Goal: Check status: Check status

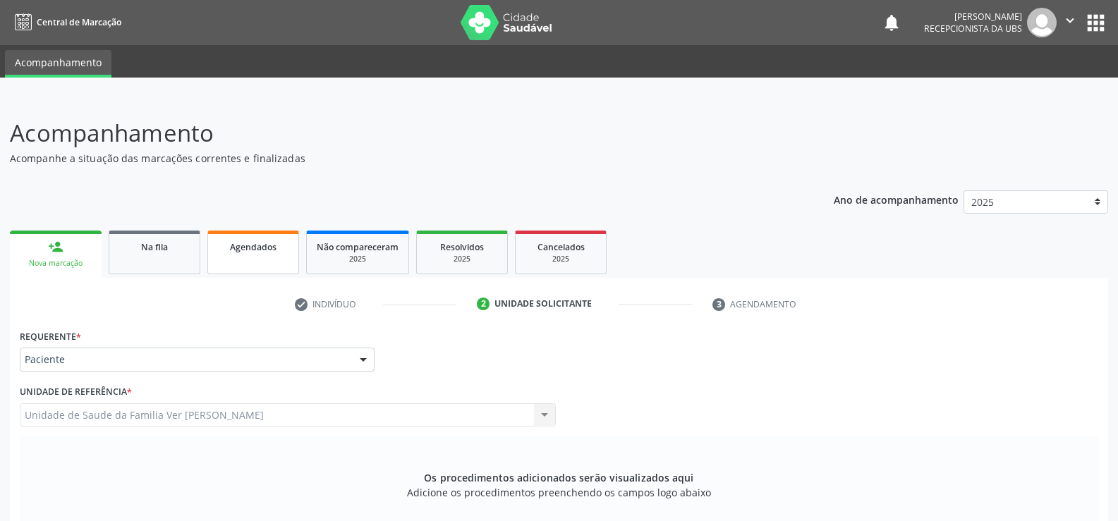
click at [258, 246] on span "Agendados" at bounding box center [253, 247] width 47 height 12
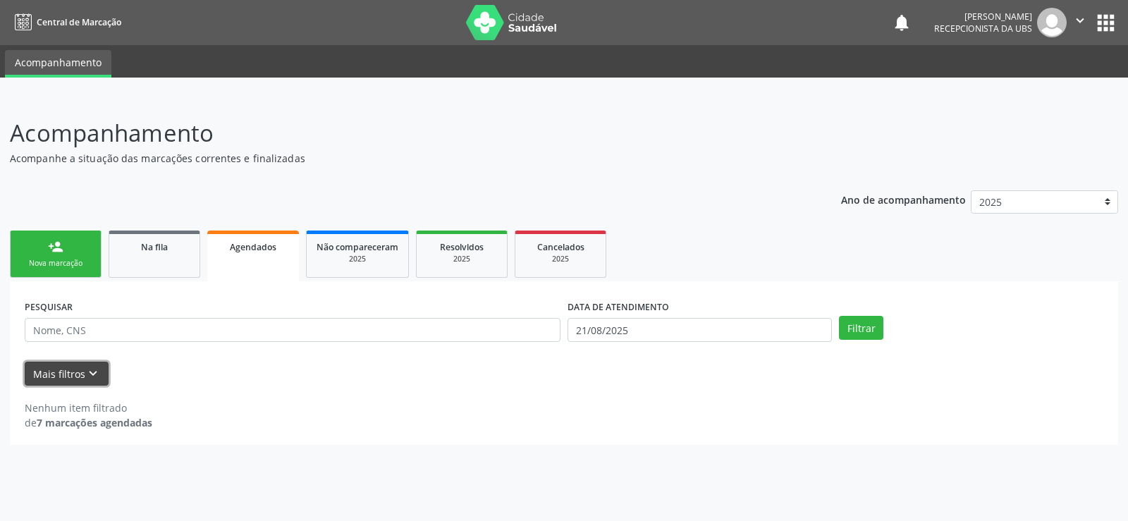
click at [76, 374] on button "Mais filtros keyboard_arrow_down" at bounding box center [67, 374] width 84 height 25
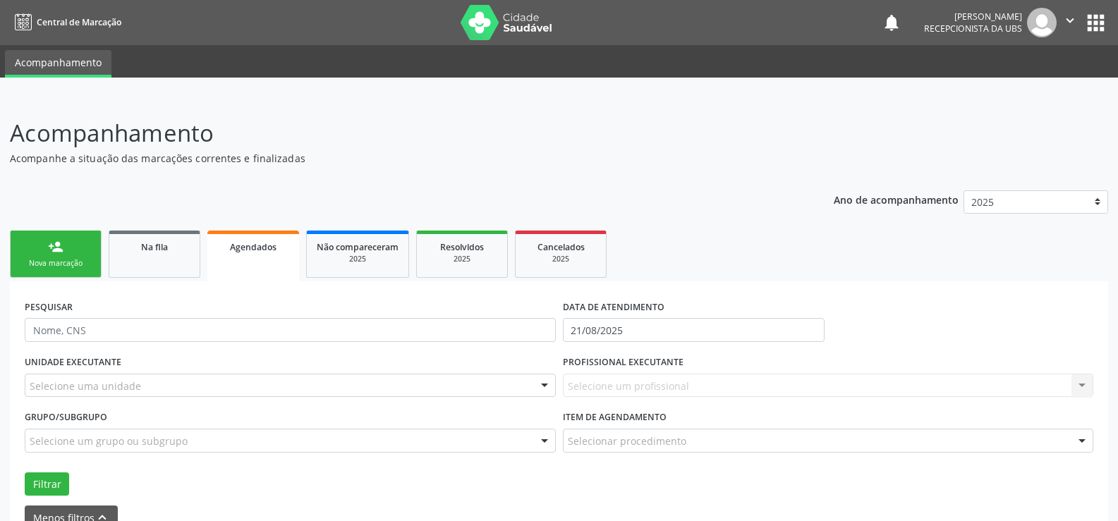
click at [820, 257] on ul "person_add Nova marcação Na fila Agendados Não compareceram 2025 Resolvidos 202…" at bounding box center [559, 254] width 1098 height 54
click at [809, 255] on ul "person_add Nova marcação Na fila Agendados Não compareceram 2025 Resolvidos 202…" at bounding box center [559, 254] width 1098 height 54
drag, startPoint x: 1015, startPoint y: 238, endPoint x: 882, endPoint y: 248, distance: 133.6
click at [896, 249] on ul "person_add Nova marcação Na fila Agendados Não compareceram 2025 Resolvidos 202…" at bounding box center [559, 254] width 1098 height 54
drag, startPoint x: 866, startPoint y: 255, endPoint x: 534, endPoint y: 293, distance: 334.3
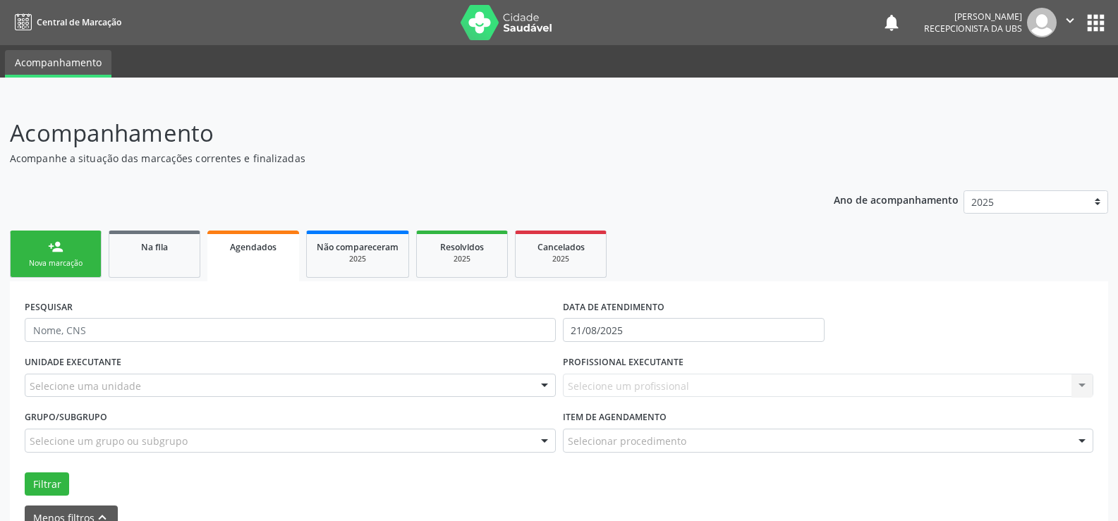
click at [841, 272] on ul "person_add Nova marcação Na fila Agendados Não compareceram 2025 Resolvidos 202…" at bounding box center [559, 254] width 1098 height 54
click at [231, 249] on span "Agendados" at bounding box center [253, 247] width 47 height 12
click at [233, 250] on span "Agendados" at bounding box center [253, 247] width 47 height 12
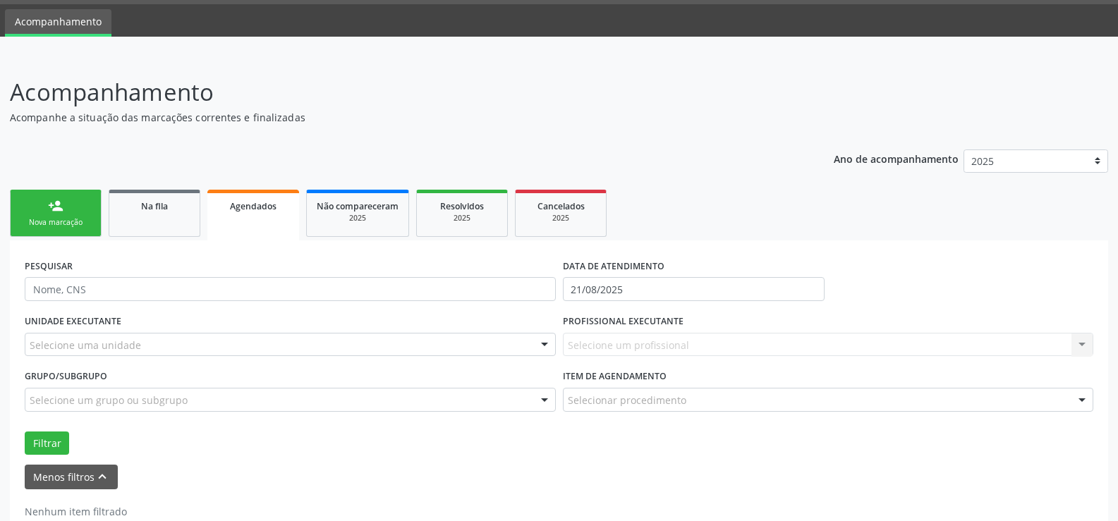
scroll to position [78, 0]
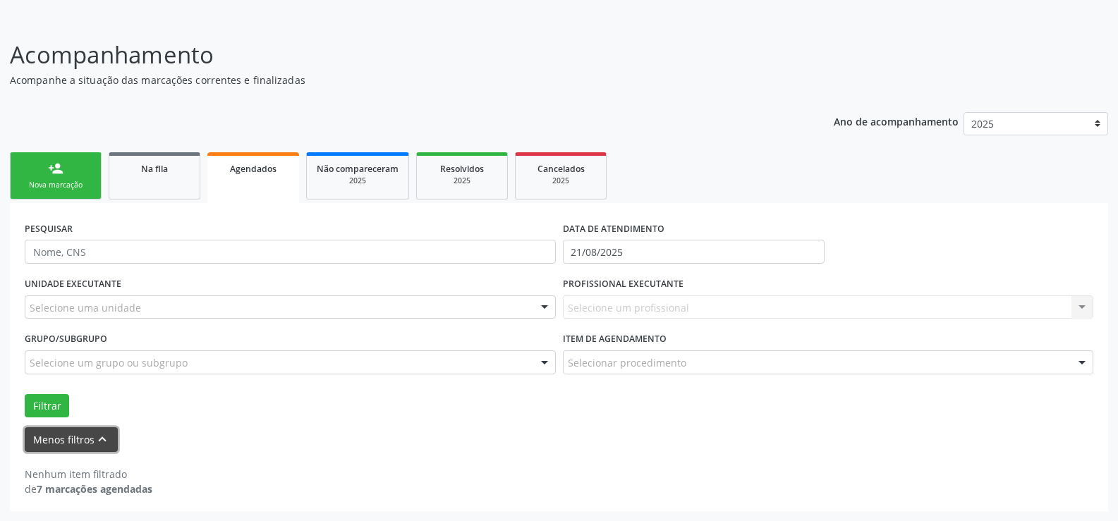
click at [95, 434] on button "Menos filtros keyboard_arrow_up" at bounding box center [71, 439] width 93 height 25
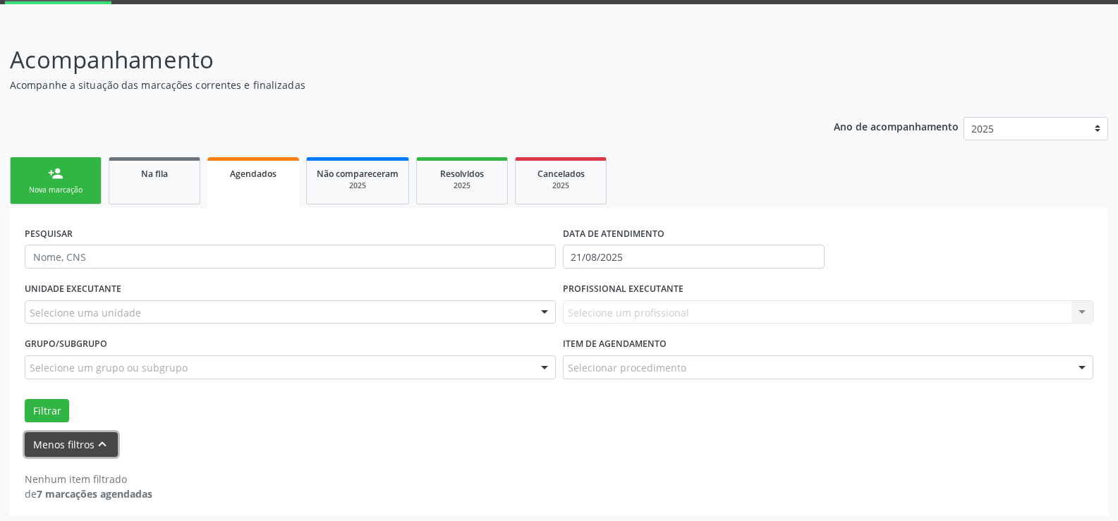
scroll to position [0, 0]
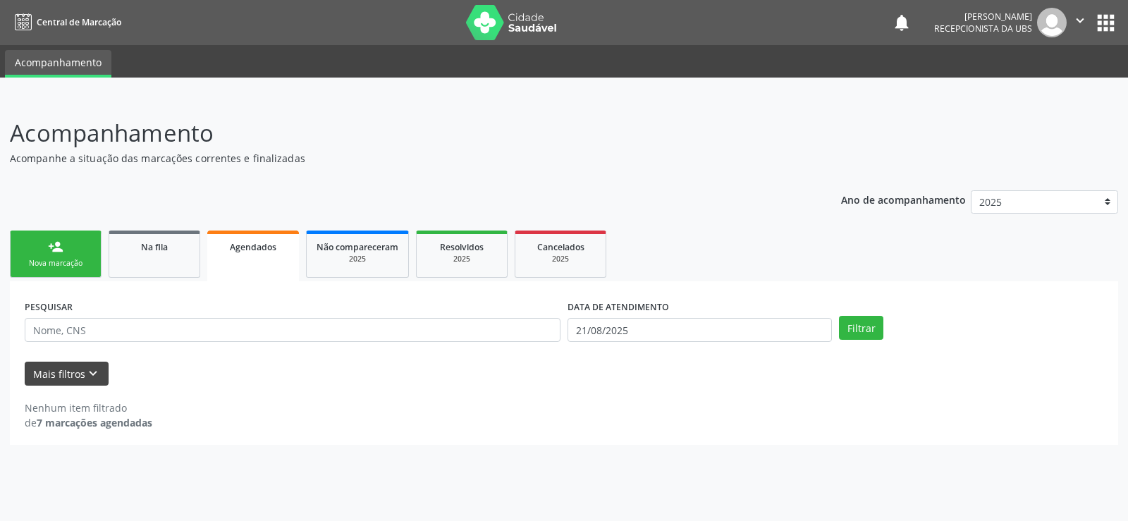
click at [95, 430] on div "Nenhum item filtrado de 7 marcações agendadas" at bounding box center [564, 408] width 1079 height 44
click at [852, 327] on button "Filtrar" at bounding box center [861, 328] width 44 height 24
click at [130, 439] on div "PESQUISAR DATA DE ATENDIMENTO [DATE] Filtrar UNIDADE EXECUTANTE Selecione uma u…" at bounding box center [564, 363] width 1109 height 164
click at [264, 248] on span "Agendados" at bounding box center [253, 247] width 47 height 12
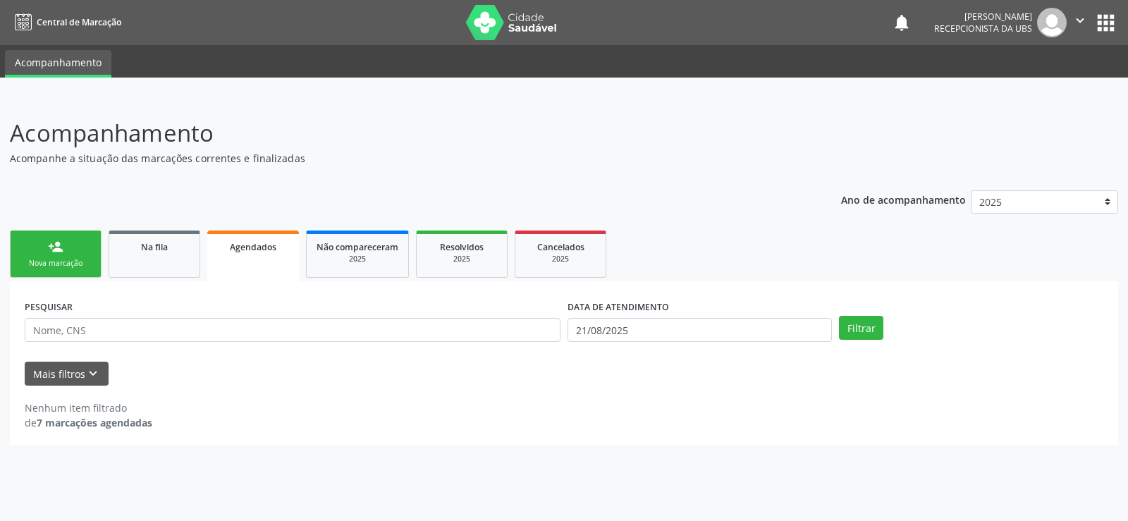
click at [265, 248] on span "Agendados" at bounding box center [253, 247] width 47 height 12
click at [111, 428] on strong "7 marcações agendadas" at bounding box center [95, 422] width 116 height 13
drag, startPoint x: 80, startPoint y: 413, endPoint x: 75, endPoint y: 407, distance: 8.0
click at [77, 413] on div "Nenhum item filtrado" at bounding box center [89, 408] width 128 height 15
click at [81, 379] on button "Mais filtros keyboard_arrow_down" at bounding box center [67, 374] width 84 height 25
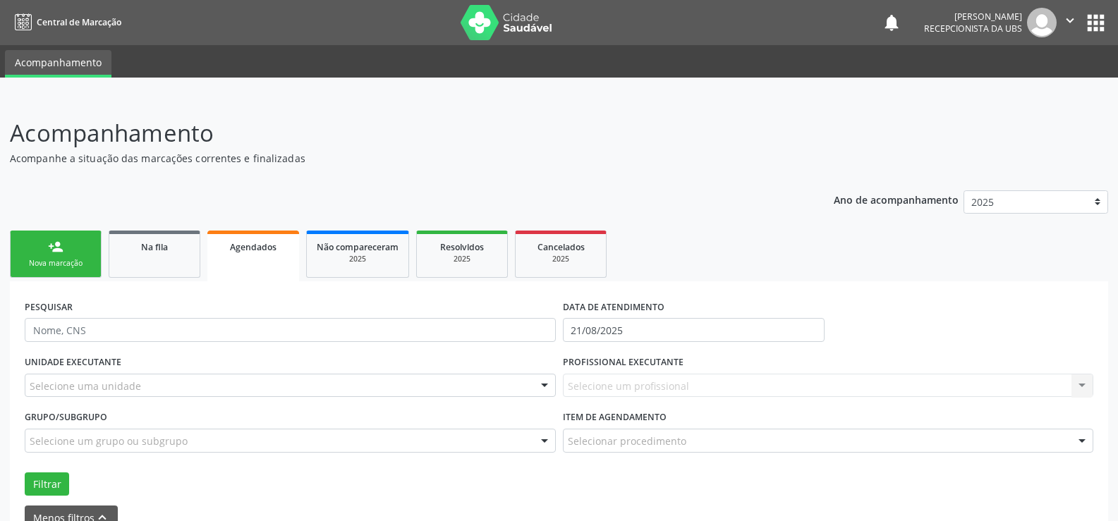
scroll to position [78, 0]
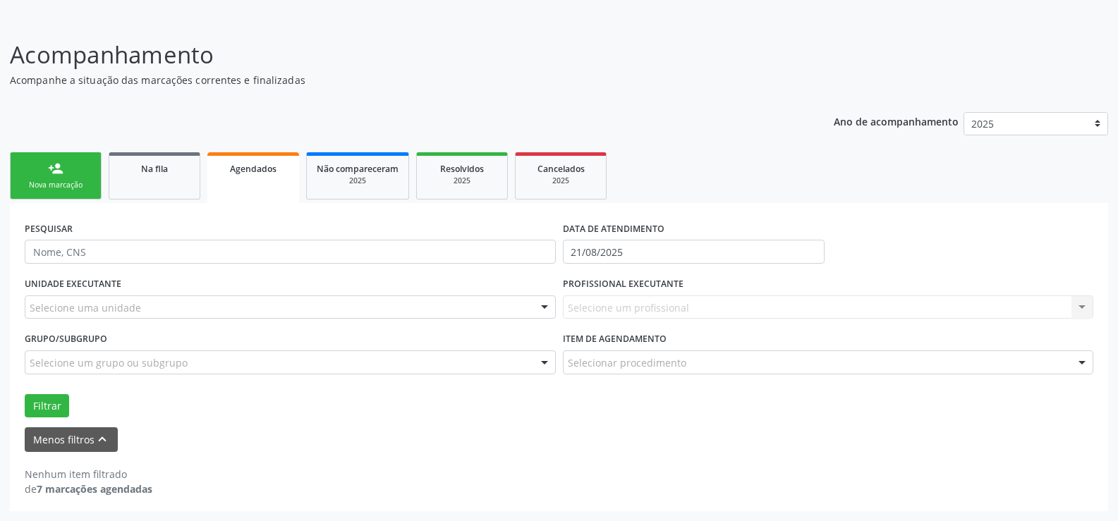
click at [106, 492] on strong "7 marcações agendadas" at bounding box center [95, 488] width 116 height 13
drag, startPoint x: 106, startPoint y: 492, endPoint x: 90, endPoint y: 450, distance: 45.3
click at [106, 492] on strong "7 marcações agendadas" at bounding box center [95, 488] width 116 height 13
click at [97, 444] on icon "keyboard_arrow_up" at bounding box center [102, 440] width 16 height 16
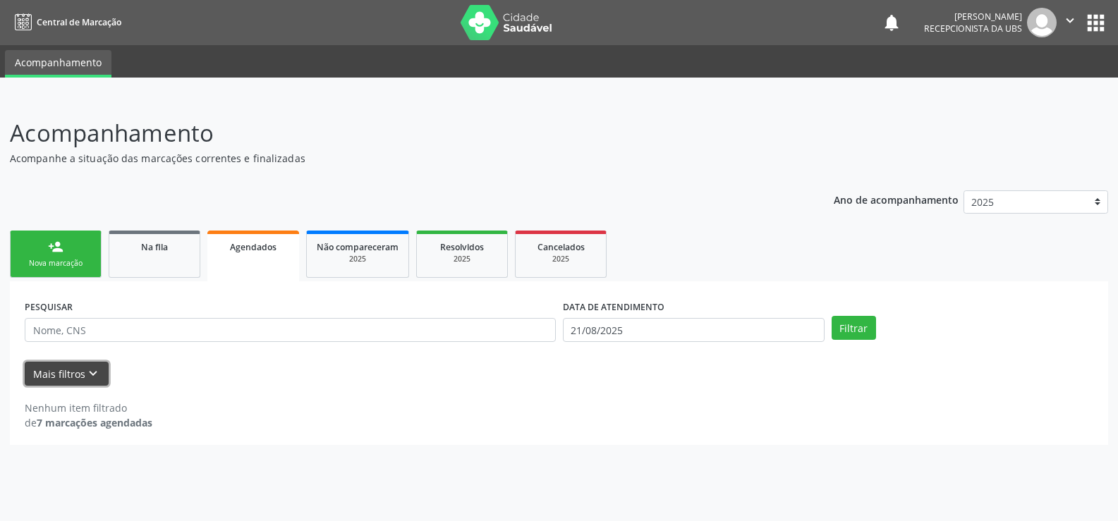
scroll to position [0, 0]
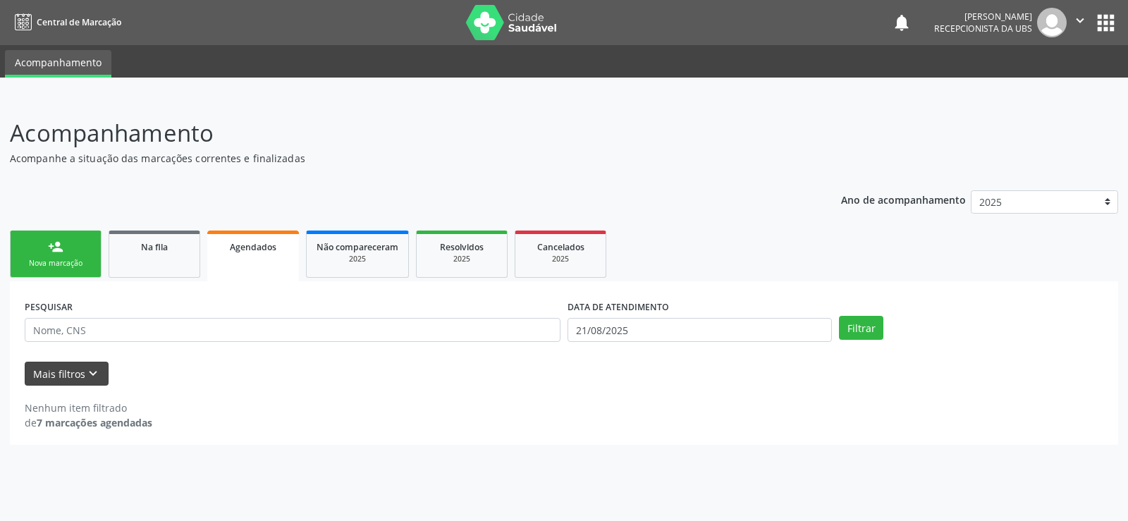
click at [97, 444] on div "PESQUISAR DATA DE ATENDIMENTO [DATE] Filtrar UNIDADE EXECUTANTE Selecione uma u…" at bounding box center [564, 363] width 1109 height 164
click at [42, 423] on strong "7 marcações agendadas" at bounding box center [95, 422] width 116 height 13
click at [56, 370] on button "Mais filtros keyboard_arrow_down" at bounding box center [67, 374] width 84 height 25
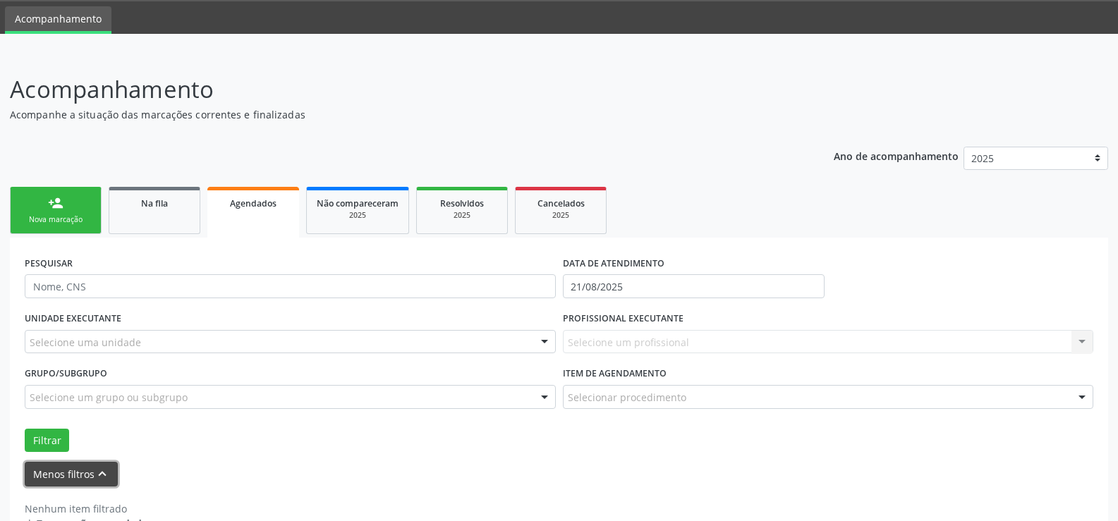
scroll to position [78, 0]
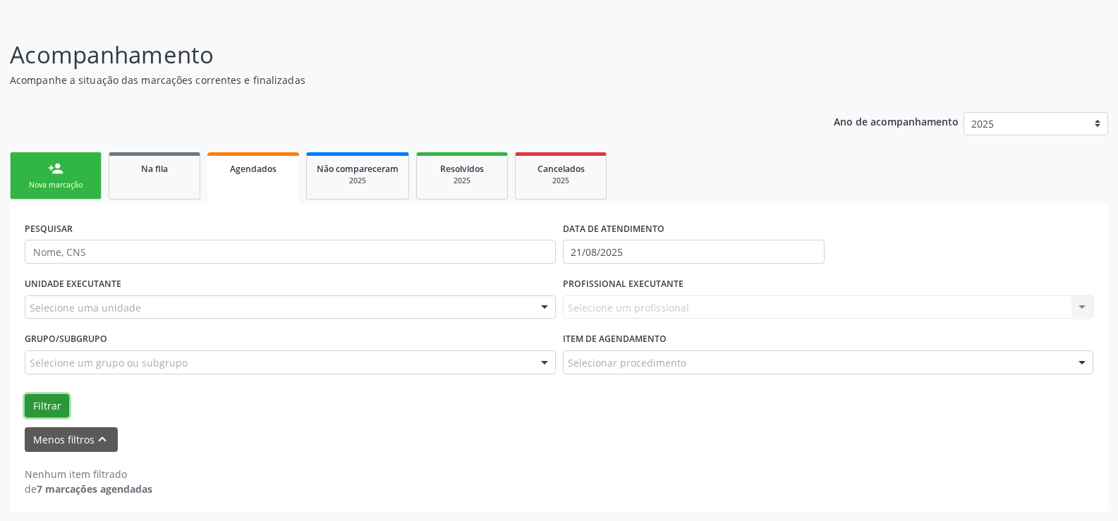
click at [51, 398] on button "Filtrar" at bounding box center [47, 406] width 44 height 24
click at [270, 176] on link "Agendados" at bounding box center [253, 177] width 92 height 51
click at [286, 178] on link "Agendados" at bounding box center [253, 177] width 92 height 51
click at [59, 239] on label "PESQUISAR" at bounding box center [49, 229] width 48 height 22
click at [62, 188] on div "Nova marcação" at bounding box center [55, 185] width 71 height 11
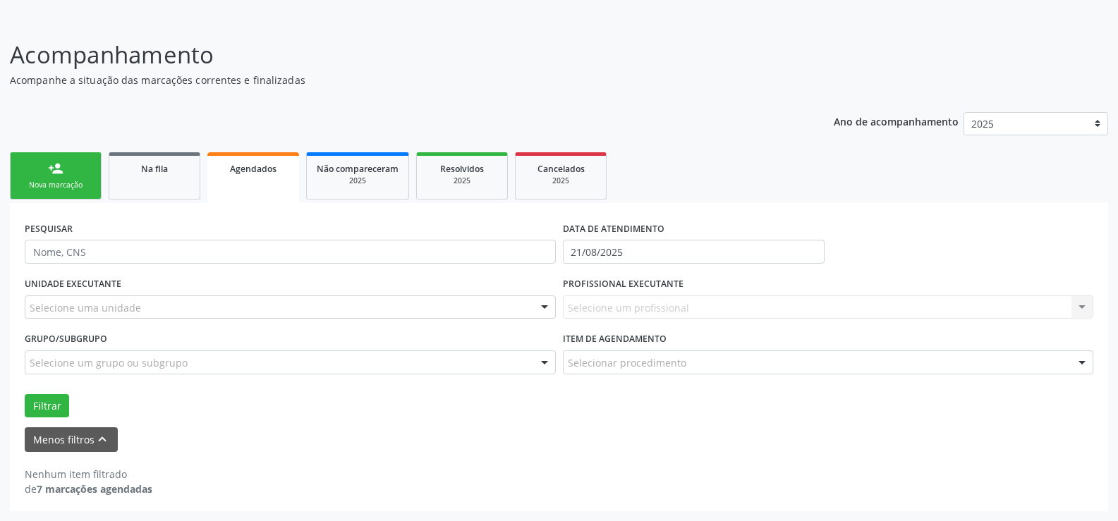
click at [62, 188] on div "Nova marcação" at bounding box center [55, 185] width 71 height 11
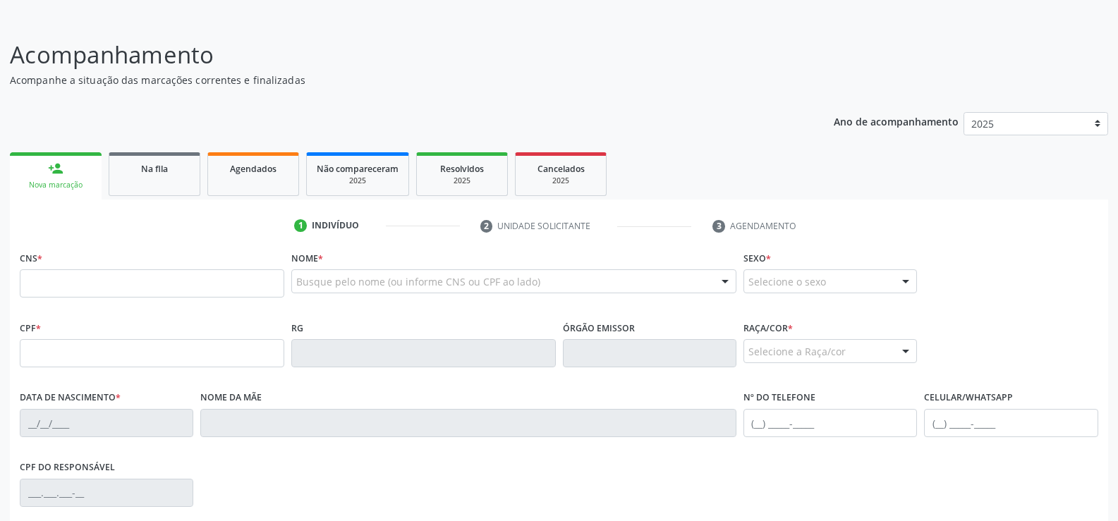
click at [66, 188] on div "Nova marcação" at bounding box center [56, 185] width 72 height 11
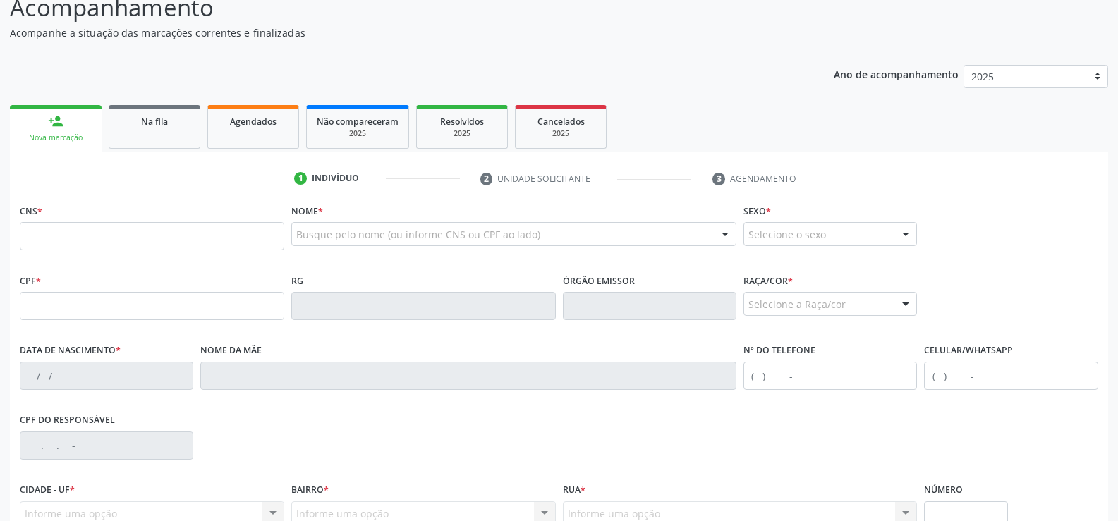
scroll to position [149, 0]
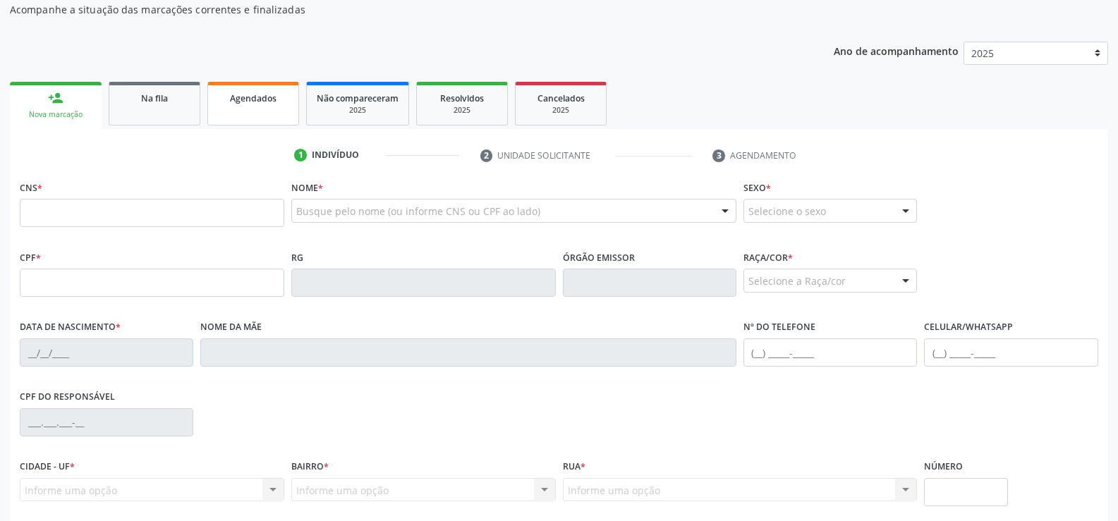
click at [238, 94] on span "Agendados" at bounding box center [253, 98] width 47 height 12
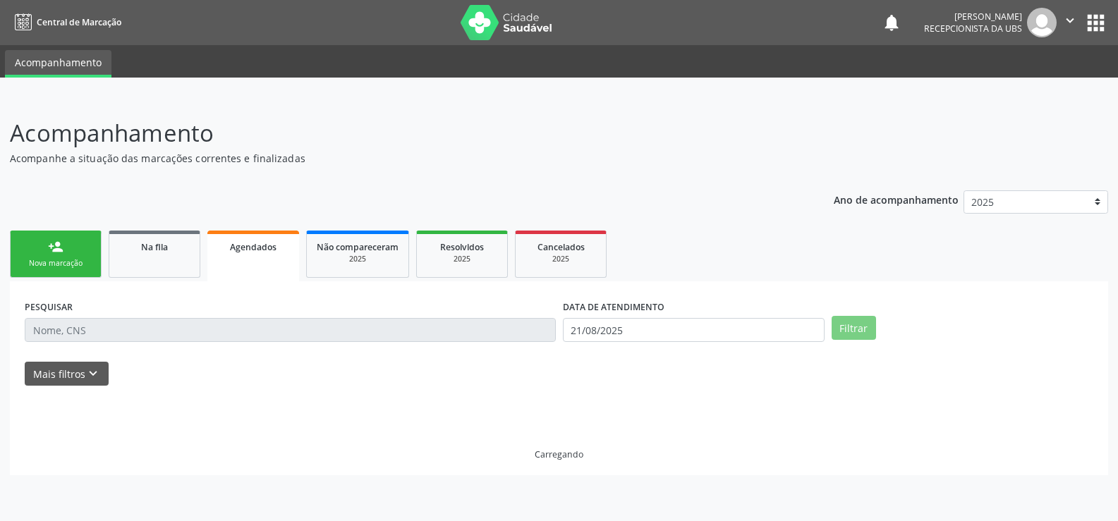
scroll to position [0, 0]
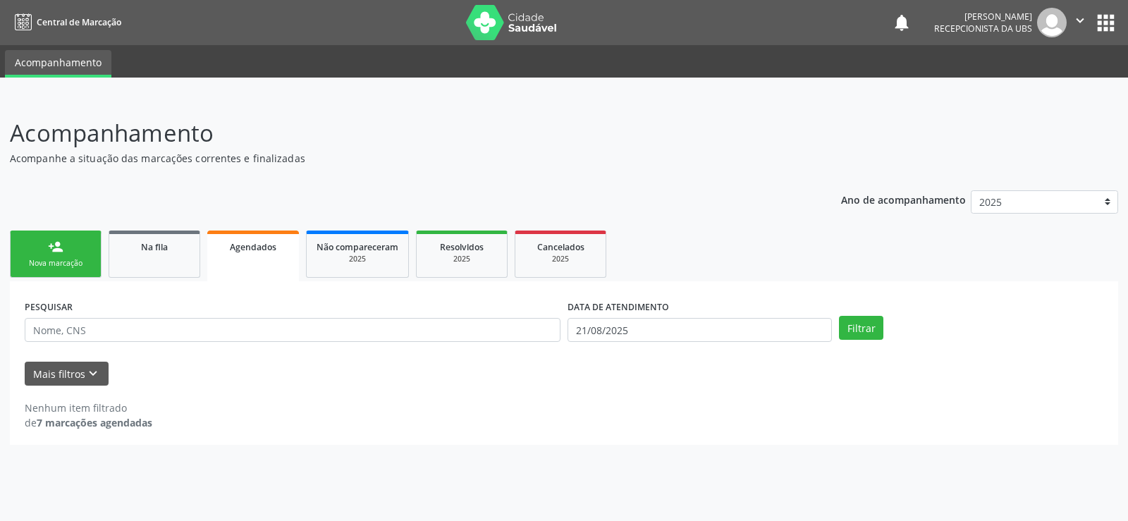
click at [245, 97] on div at bounding box center [564, 88] width 1128 height 20
click at [76, 248] on link "person_add Nova marcação" at bounding box center [56, 254] width 92 height 47
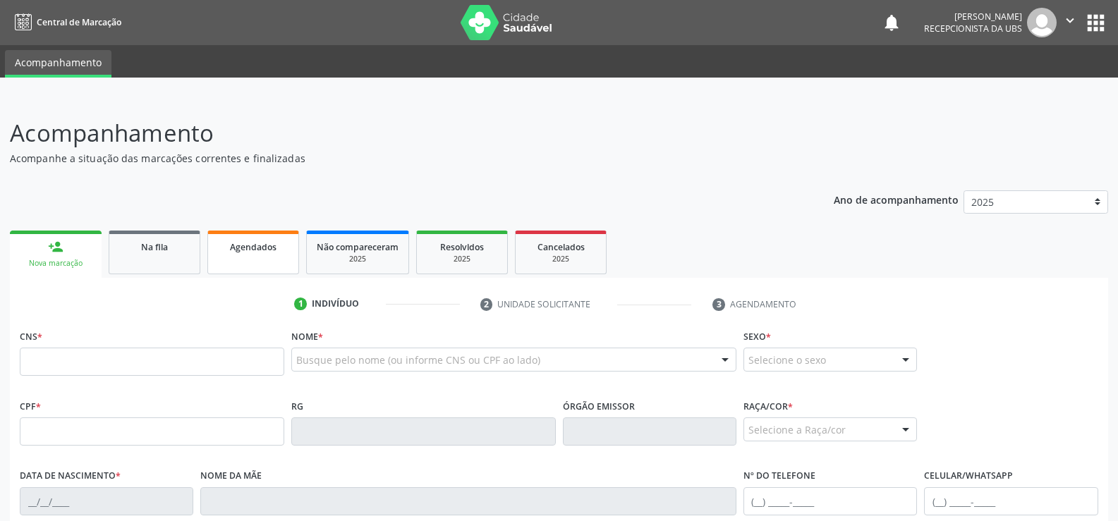
click at [236, 256] on link "Agendados" at bounding box center [253, 253] width 92 height 44
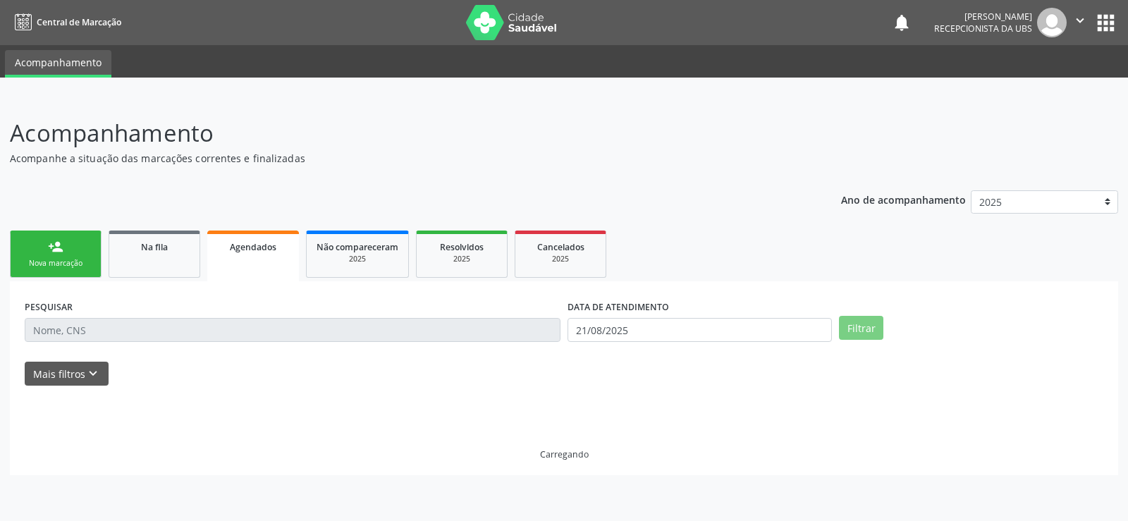
click at [236, 256] on link "Agendados" at bounding box center [253, 256] width 92 height 51
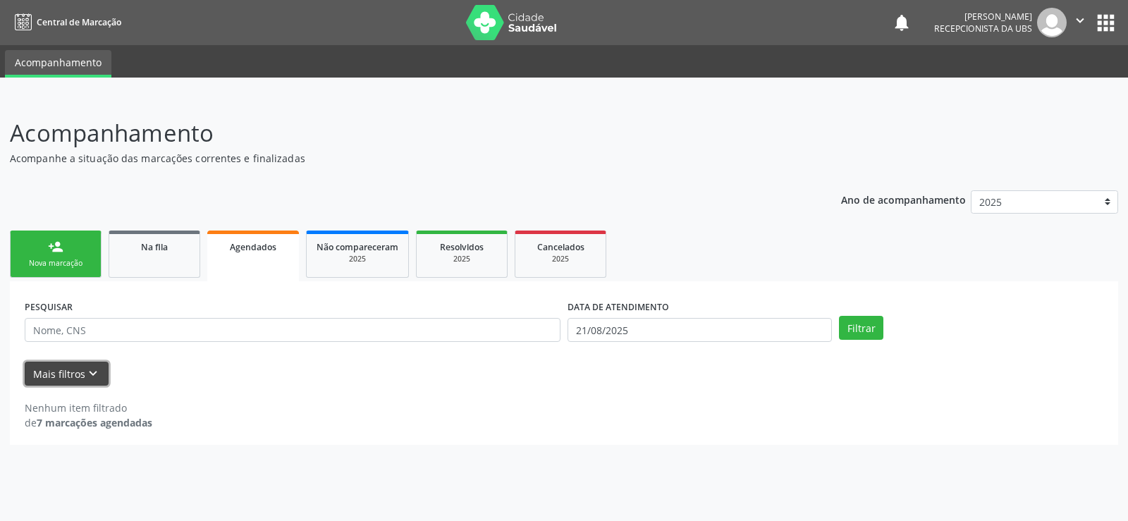
click at [78, 377] on button "Mais filtros keyboard_arrow_down" at bounding box center [67, 374] width 84 height 25
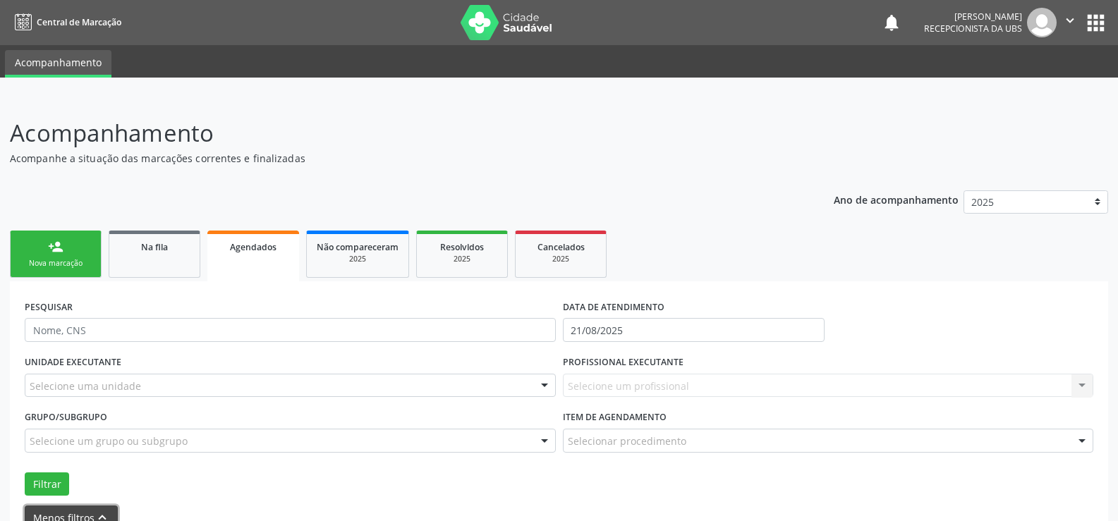
scroll to position [78, 0]
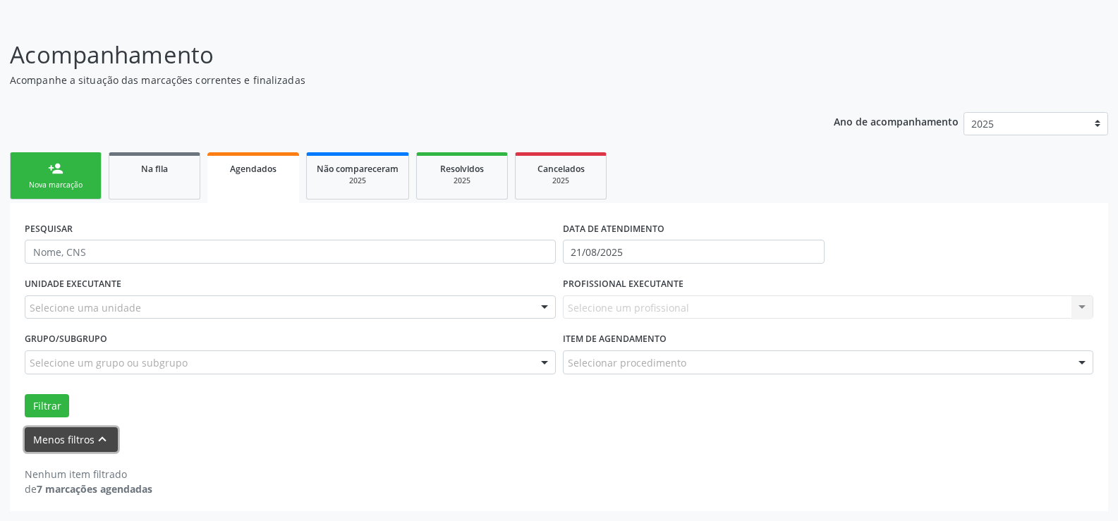
click at [107, 446] on icon "keyboard_arrow_up" at bounding box center [102, 440] width 16 height 16
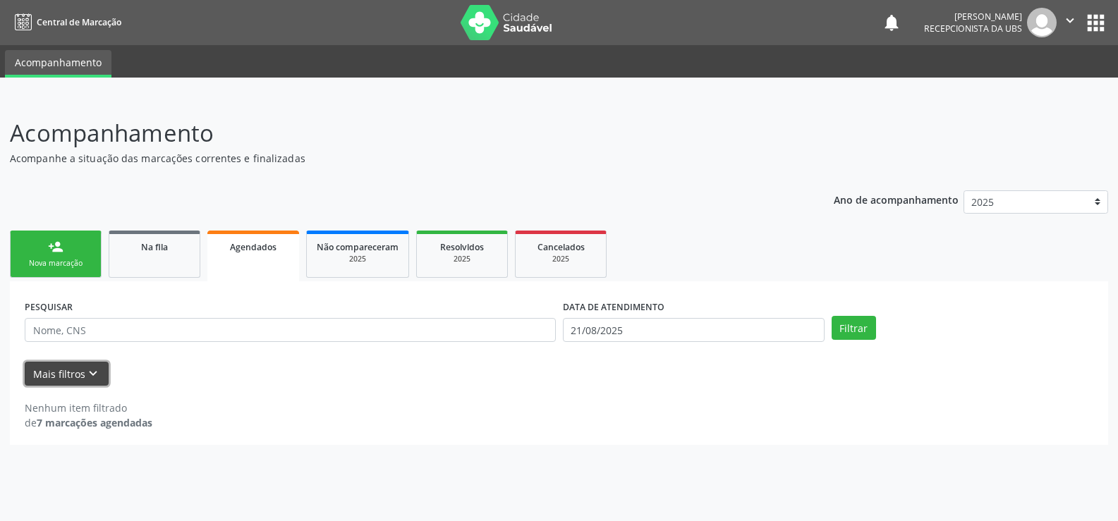
scroll to position [0, 0]
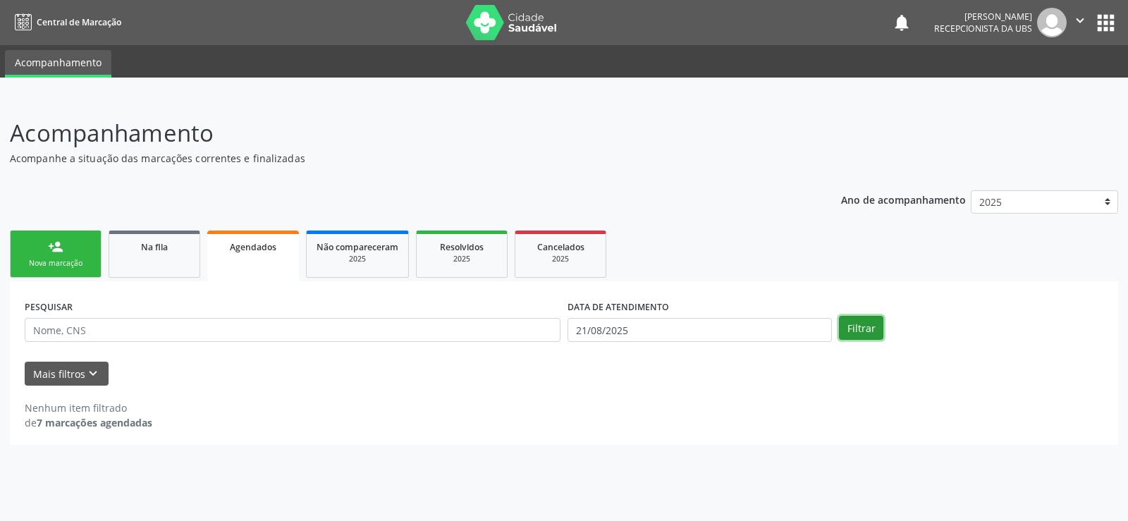
click at [878, 328] on button "Filtrar" at bounding box center [861, 328] width 44 height 24
click at [92, 374] on icon "keyboard_arrow_down" at bounding box center [93, 374] width 16 height 16
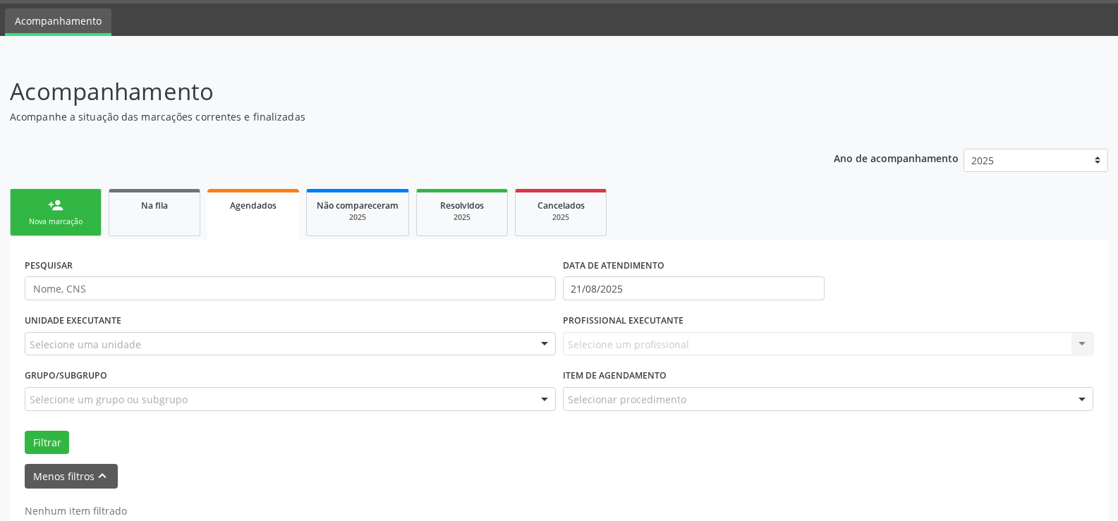
scroll to position [78, 0]
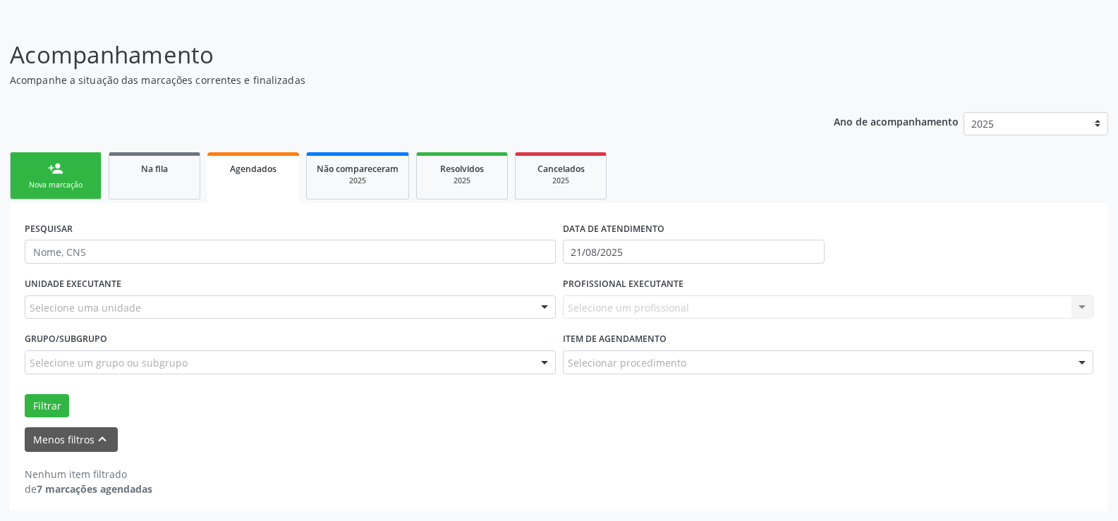
click at [265, 185] on link "Agendados" at bounding box center [253, 177] width 92 height 51
click at [267, 163] on span "Agendados" at bounding box center [253, 169] width 47 height 12
drag, startPoint x: 267, startPoint y: 163, endPoint x: 249, endPoint y: 213, distance: 53.1
click at [267, 166] on span "Agendados" at bounding box center [253, 169] width 47 height 12
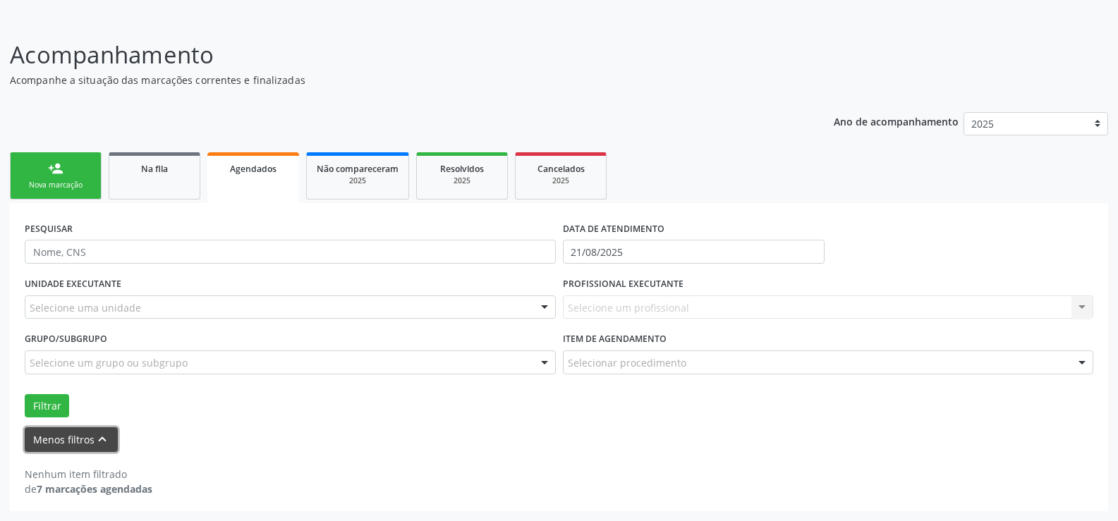
drag, startPoint x: 110, startPoint y: 436, endPoint x: 102, endPoint y: 437, distance: 7.8
click at [106, 437] on button "Menos filtros keyboard_arrow_up" at bounding box center [71, 439] width 93 height 25
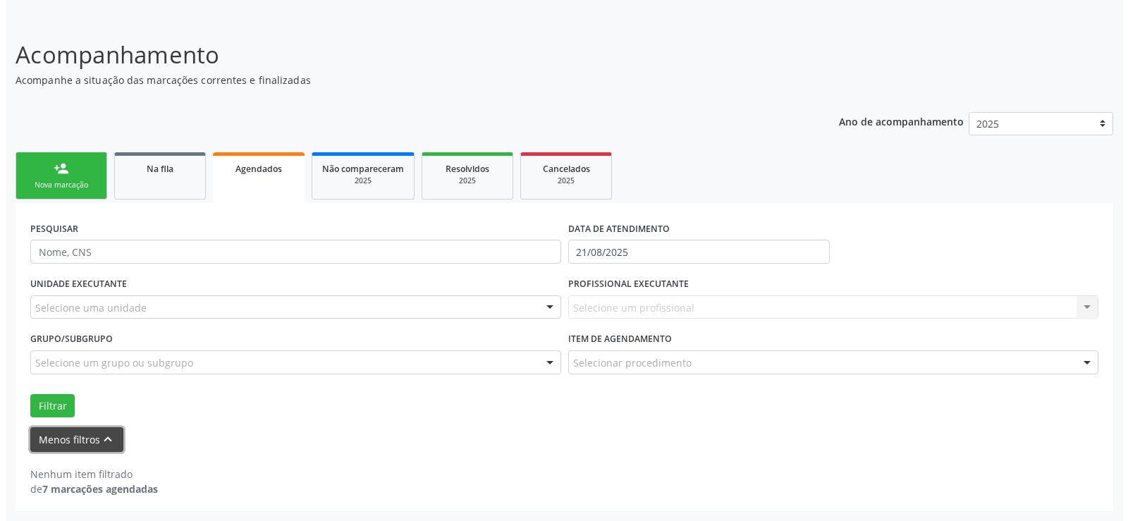
scroll to position [0, 0]
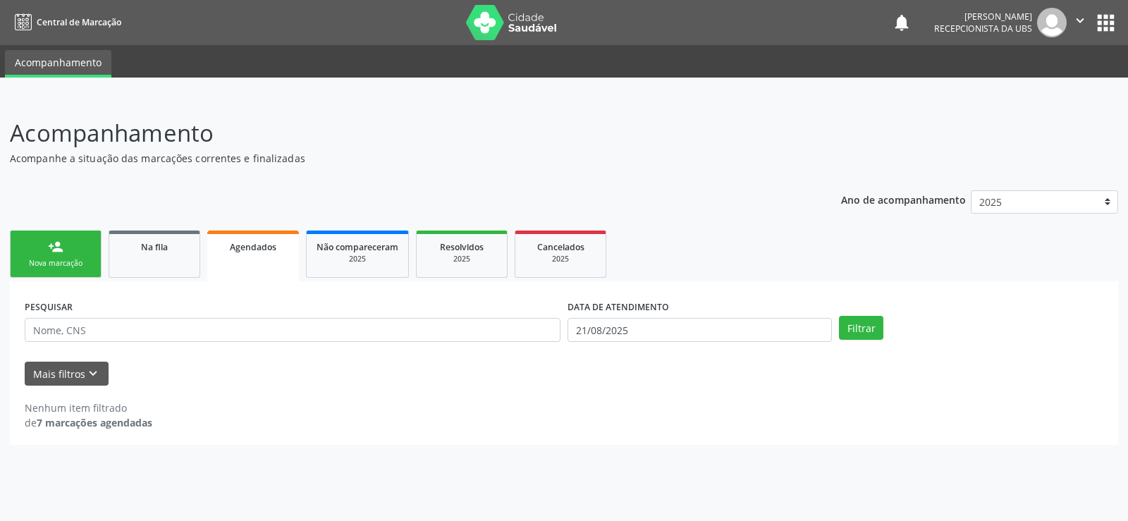
click at [226, 258] on link "Agendados" at bounding box center [253, 256] width 92 height 51
click at [73, 428] on strong "7 marcações agendadas" at bounding box center [95, 422] width 116 height 13
click at [74, 425] on strong "7 marcações agendadas" at bounding box center [95, 422] width 116 height 13
click at [74, 421] on strong "7 marcações agendadas" at bounding box center [95, 422] width 116 height 13
click at [73, 412] on div "Nenhum item filtrado" at bounding box center [89, 408] width 128 height 15
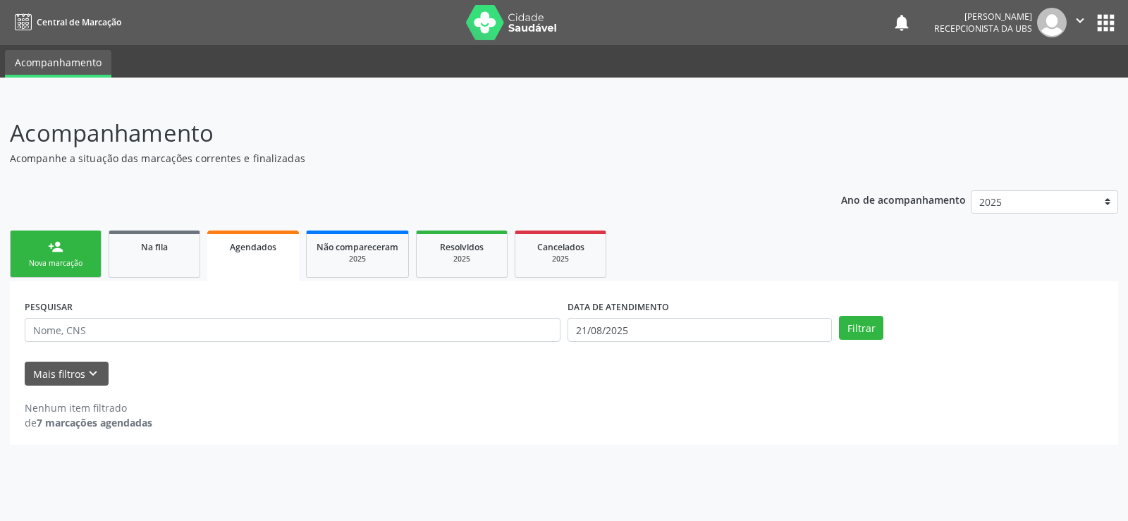
click at [77, 401] on div "Nenhum item filtrado" at bounding box center [89, 408] width 128 height 15
click at [87, 374] on icon "keyboard_arrow_down" at bounding box center [93, 374] width 16 height 16
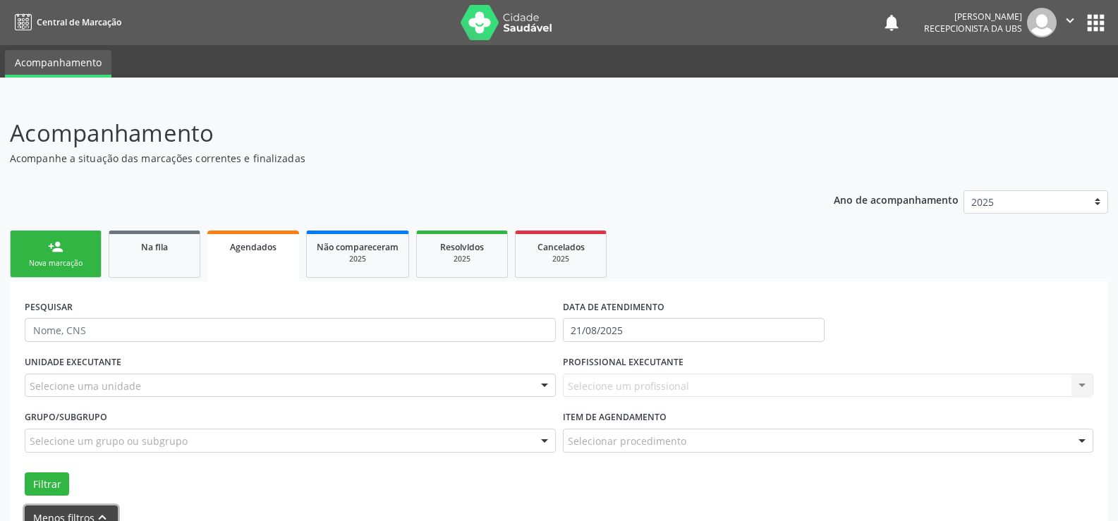
click at [65, 512] on button "Menos filtros keyboard_arrow_up" at bounding box center [71, 518] width 93 height 25
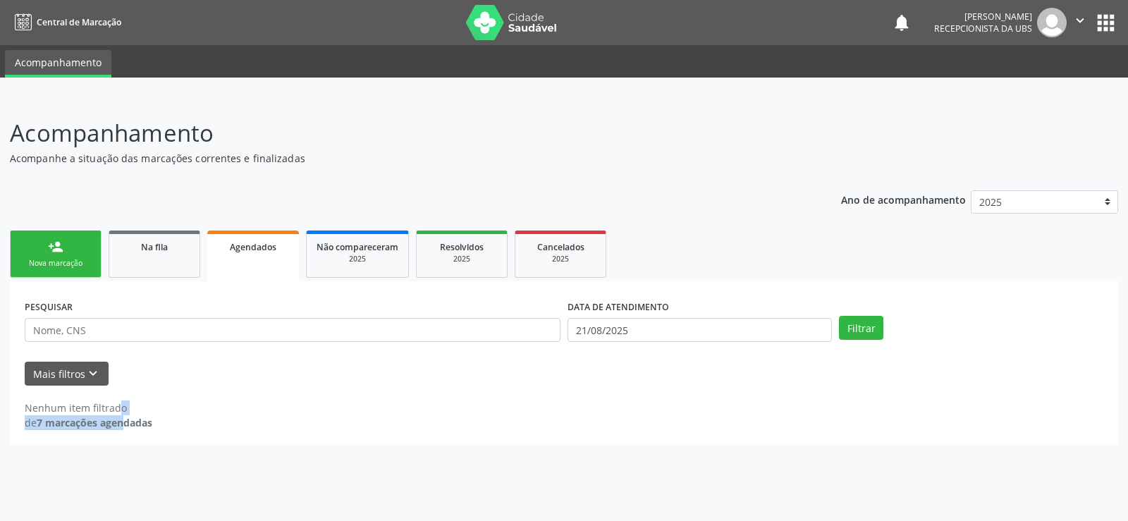
click at [66, 512] on div "Acompanhamento Acompanhe a situação das marcações correntes e finalizadas Relat…" at bounding box center [564, 309] width 1128 height 424
click at [104, 411] on div "Nenhum item filtrado" at bounding box center [89, 408] width 128 height 15
click at [869, 330] on button "Filtrar" at bounding box center [861, 328] width 44 height 24
click at [853, 328] on button "Filtrar" at bounding box center [861, 328] width 44 height 24
click at [873, 329] on button "Filtrar" at bounding box center [861, 328] width 44 height 24
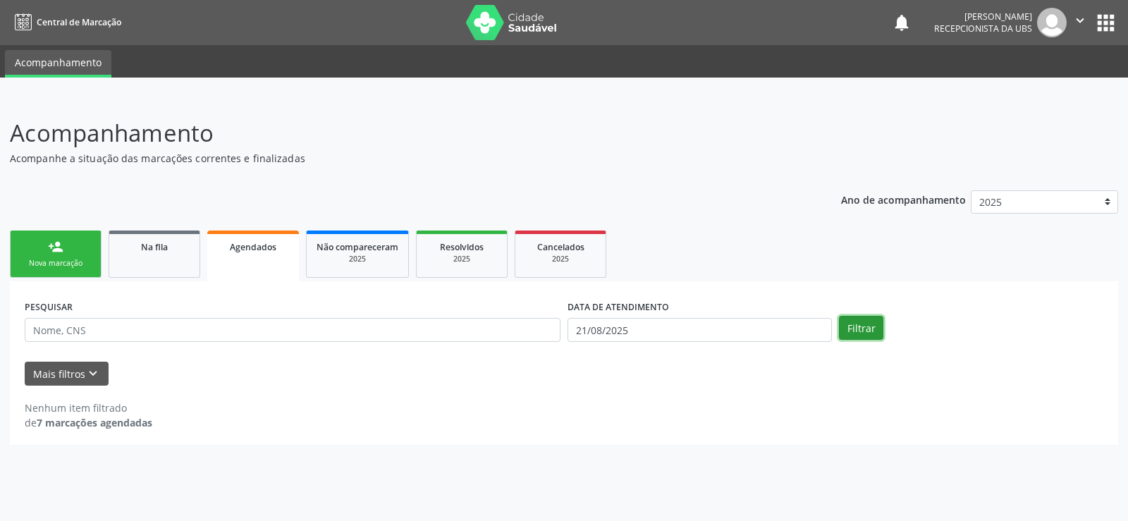
click at [873, 329] on button "Filtrar" at bounding box center [861, 328] width 44 height 24
